Goal: Find contact information

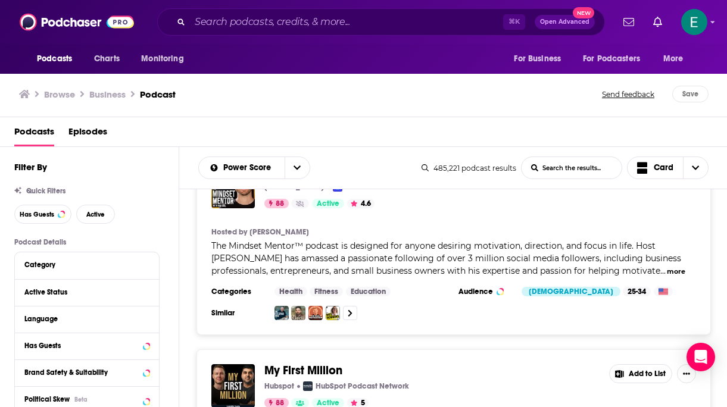
scroll to position [2390, 0]
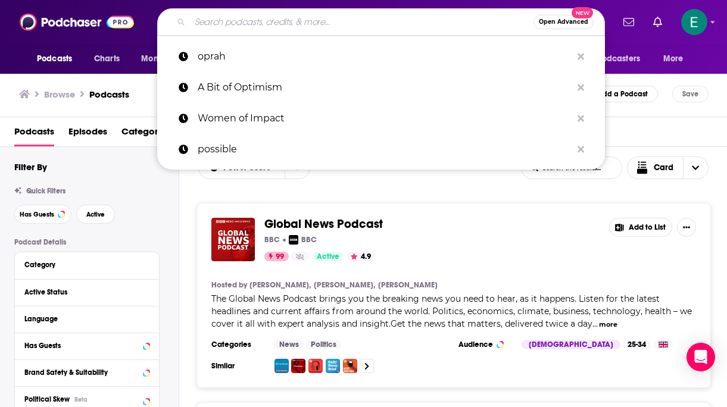
click at [386, 21] on input "Search podcasts, credits, & more..." at bounding box center [362, 22] width 344 height 19
paste input "Think Fast Talk Smart: Communication Techniques"
type input "Think Fast Talk Smart: Communication Techniques"
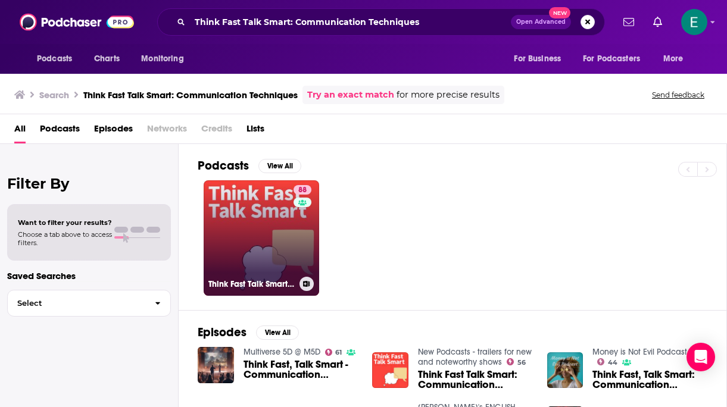
click at [221, 245] on link "88 Think Fast Talk Smart: Communication Techniques" at bounding box center [262, 238] width 116 height 116
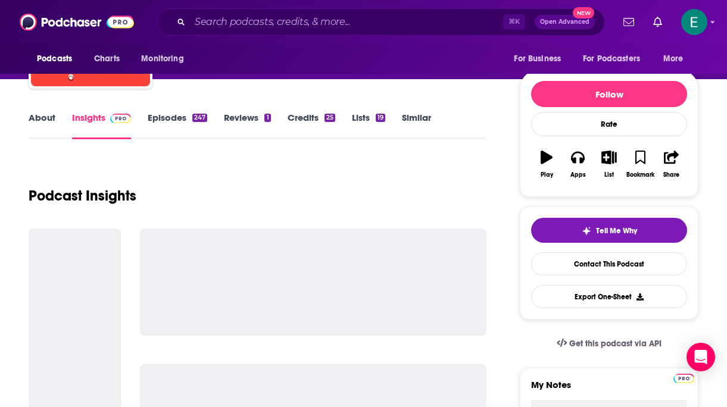
scroll to position [121, 0]
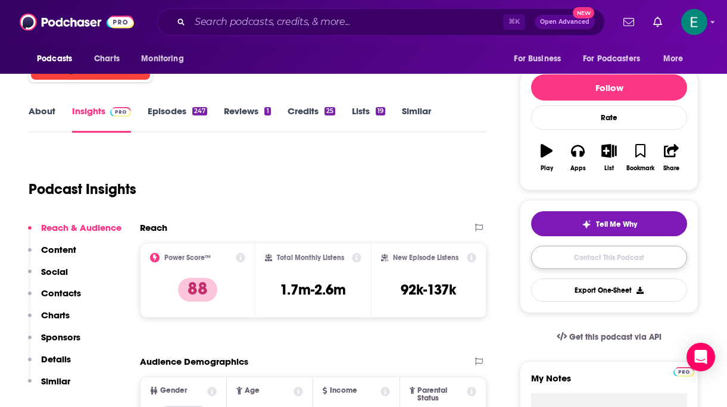
click at [565, 263] on link "Contact This Podcast" at bounding box center [609, 257] width 156 height 23
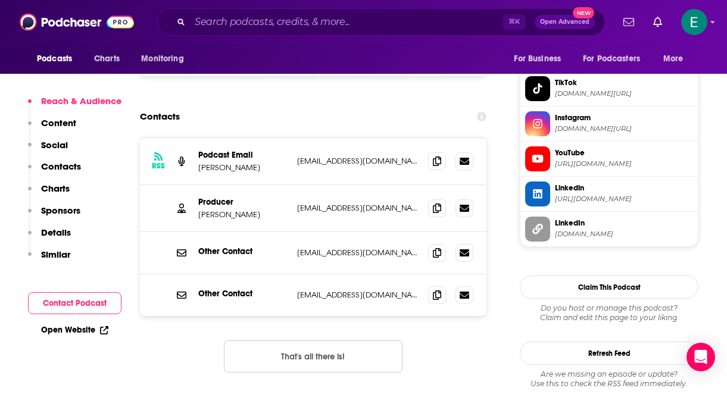
scroll to position [1153, 0]
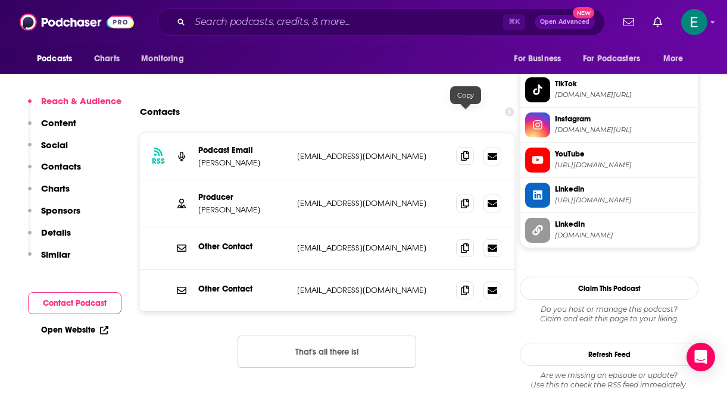
click at [471, 147] on span at bounding box center [465, 156] width 18 height 18
click at [464, 194] on span at bounding box center [465, 203] width 18 height 18
